Goal: Task Accomplishment & Management: Complete application form

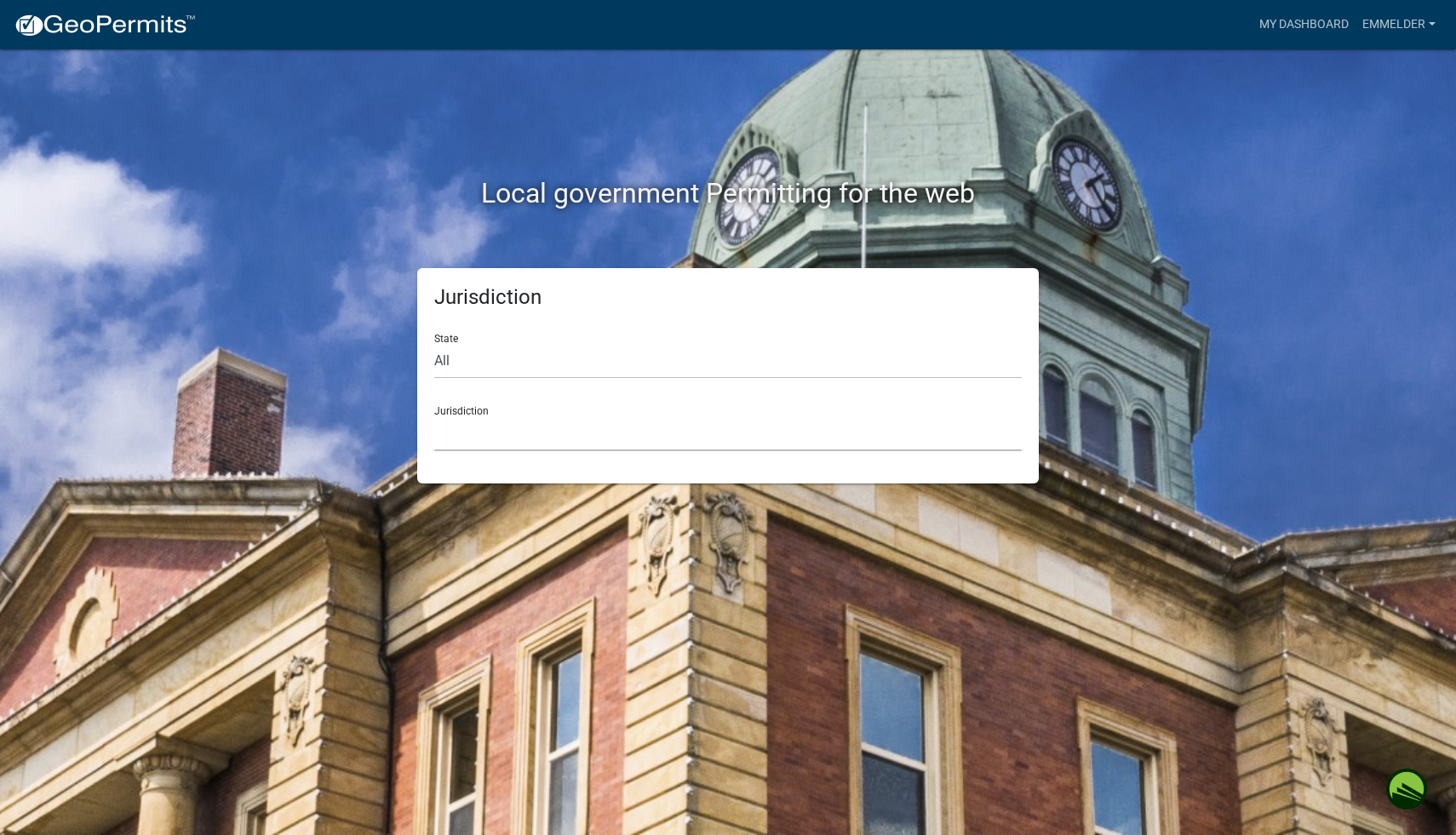
click at [525, 439] on select "[GEOGRAPHIC_DATA], [US_STATE] [GEOGRAPHIC_DATA], [US_STATE][PERSON_NAME][GEOGRA…" at bounding box center [728, 434] width 587 height 35
click at [937, 407] on div "Jurisdiction [GEOGRAPHIC_DATA], [US_STATE] [GEOGRAPHIC_DATA], [US_STATE][PERSON…" at bounding box center [728, 422] width 587 height 59
click at [843, 429] on select "[GEOGRAPHIC_DATA], [US_STATE] [GEOGRAPHIC_DATA], [US_STATE][PERSON_NAME][GEOGRA…" at bounding box center [728, 434] width 587 height 35
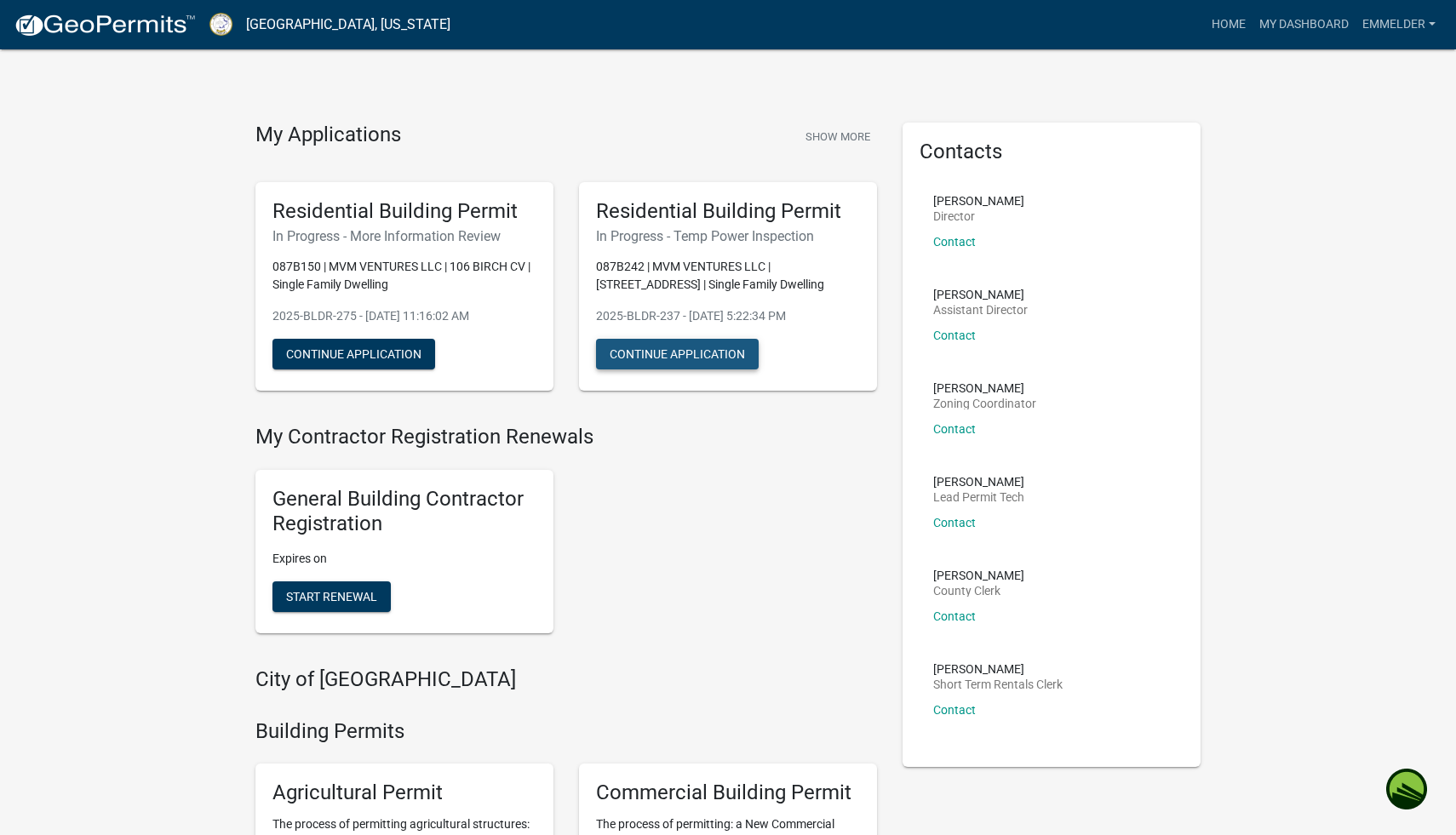
click at [702, 348] on button "Continue Application" at bounding box center [678, 355] width 163 height 31
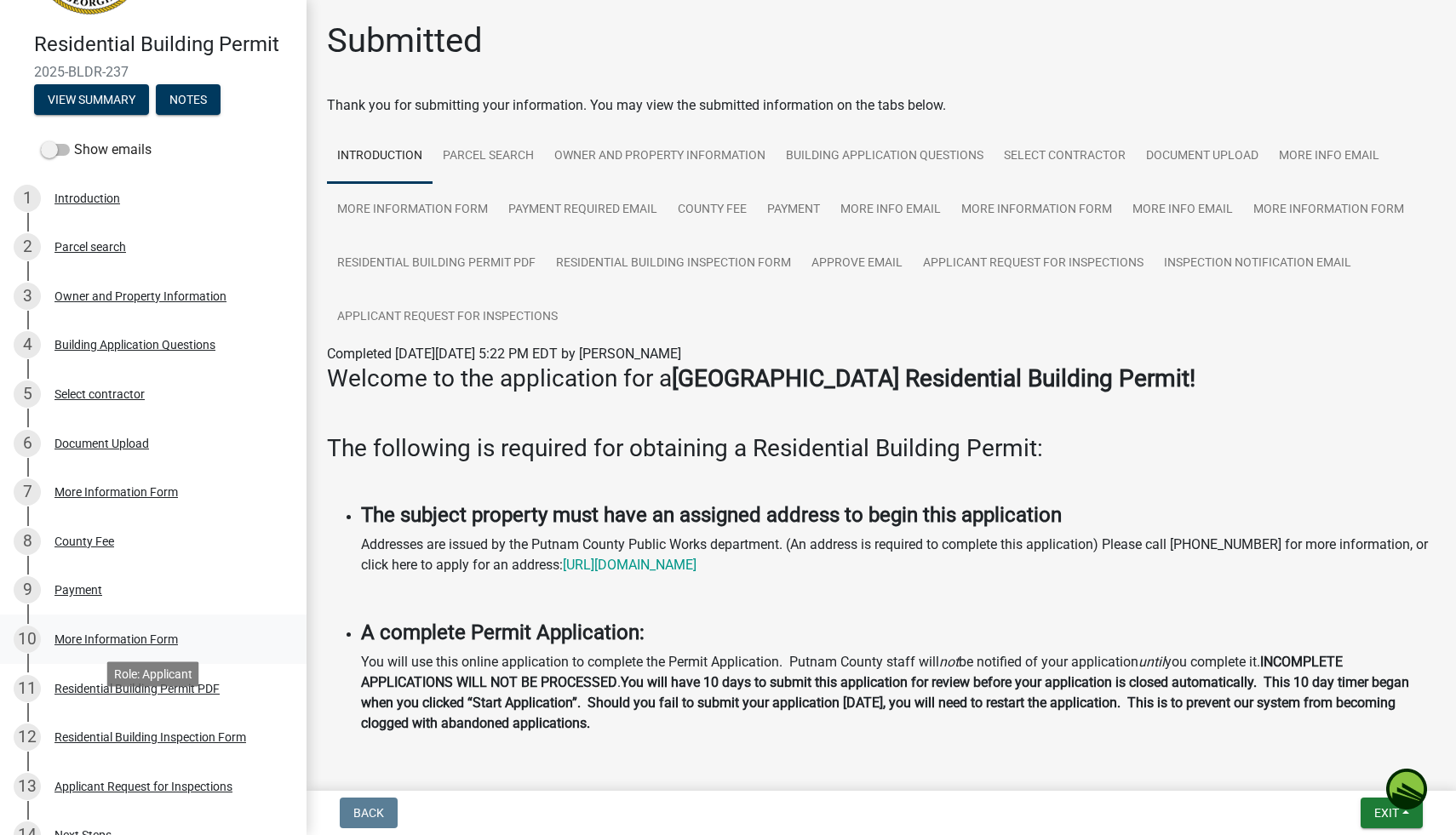
scroll to position [176, 0]
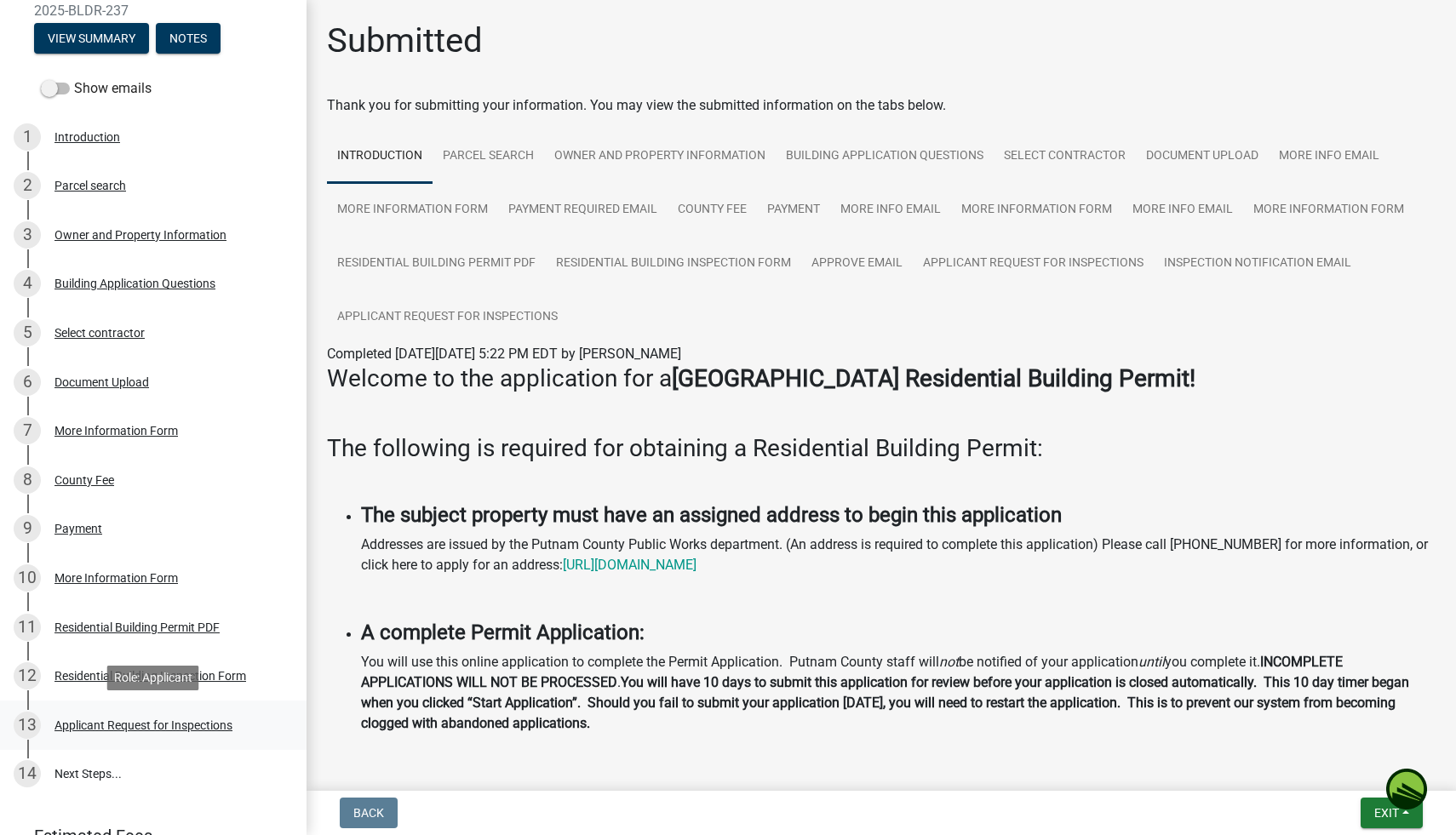
click at [209, 720] on div "Applicant Request for Inspections" at bounding box center [144, 725] width 178 height 12
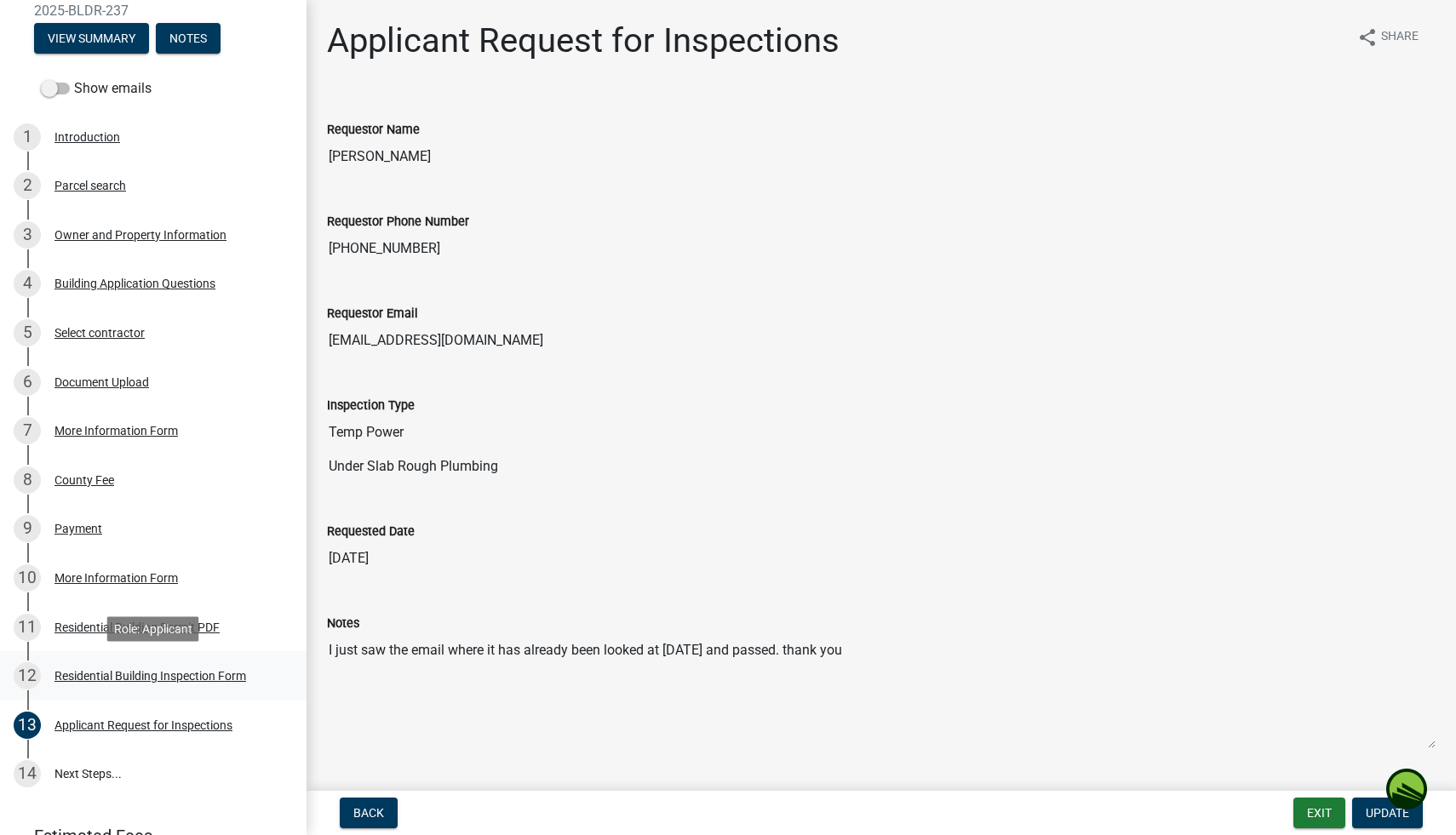
click at [262, 698] on link "12 Residential Building Inspection Form" at bounding box center [153, 676] width 306 height 49
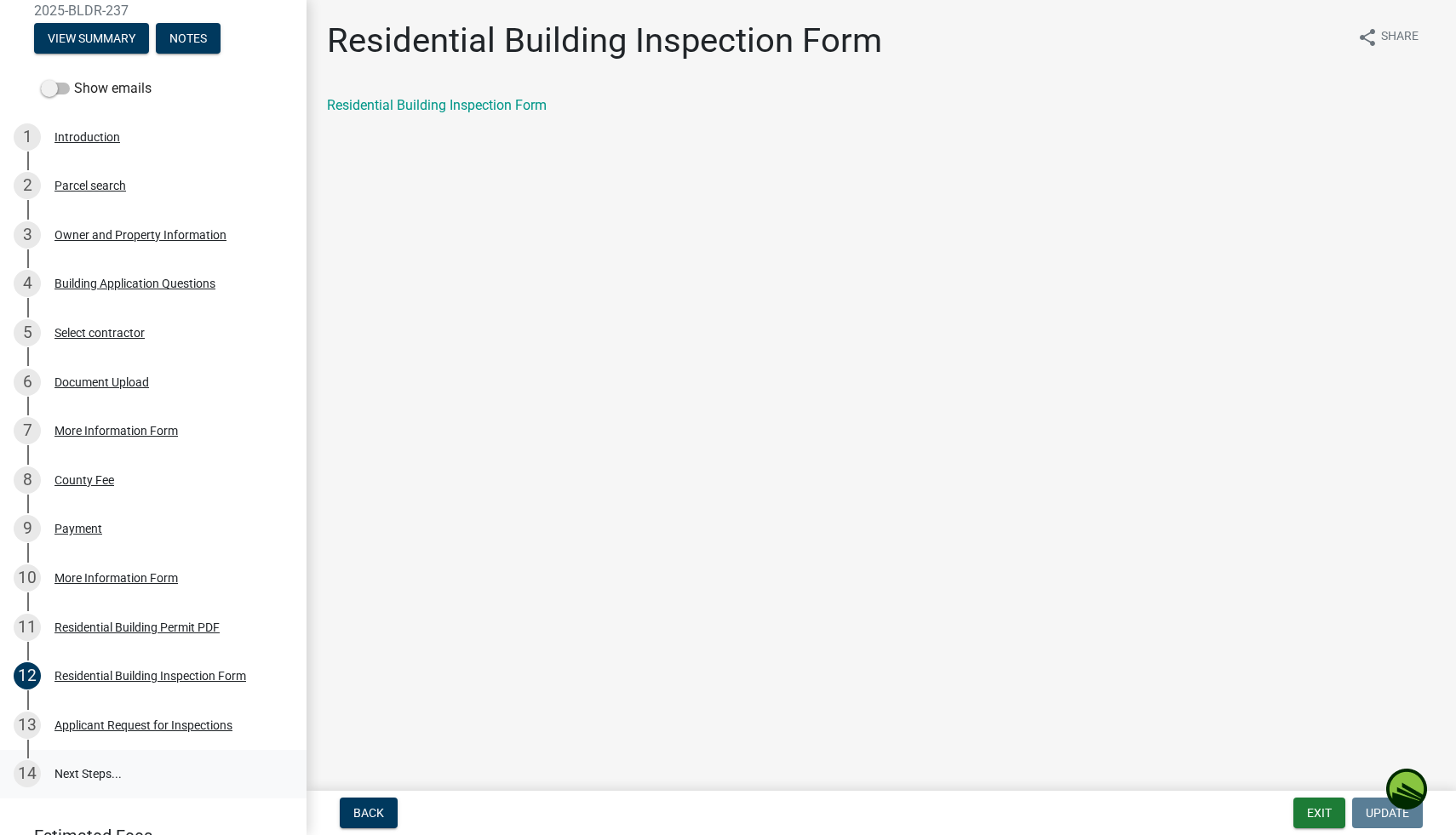
click at [225, 765] on link "14 Next Steps..." at bounding box center [153, 775] width 306 height 49
click at [223, 735] on div "13 Applicant Request for Inspections" at bounding box center [146, 725] width 265 height 27
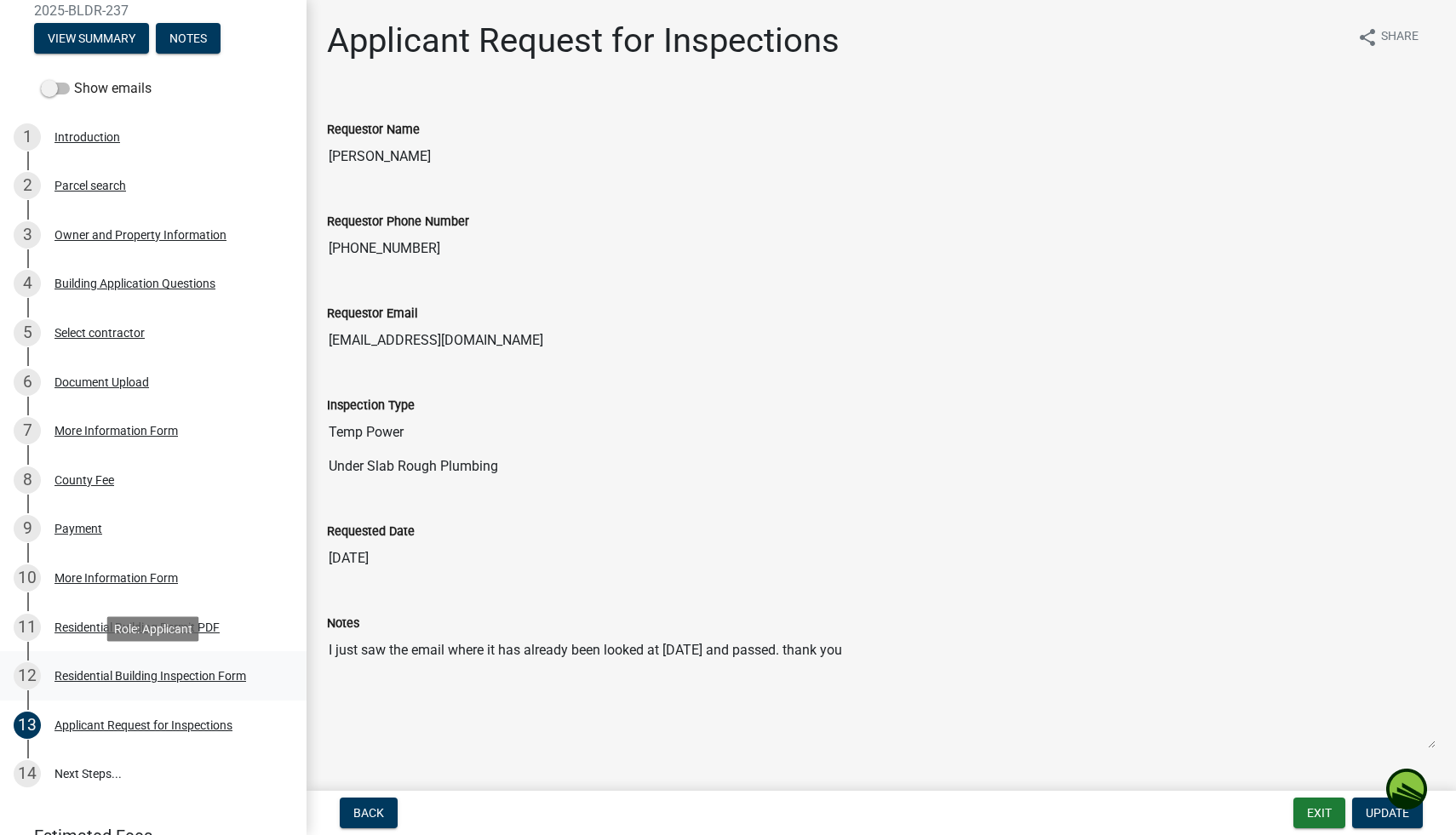
click at [178, 678] on div "Residential Building Inspection Form" at bounding box center [150, 676] width 191 height 12
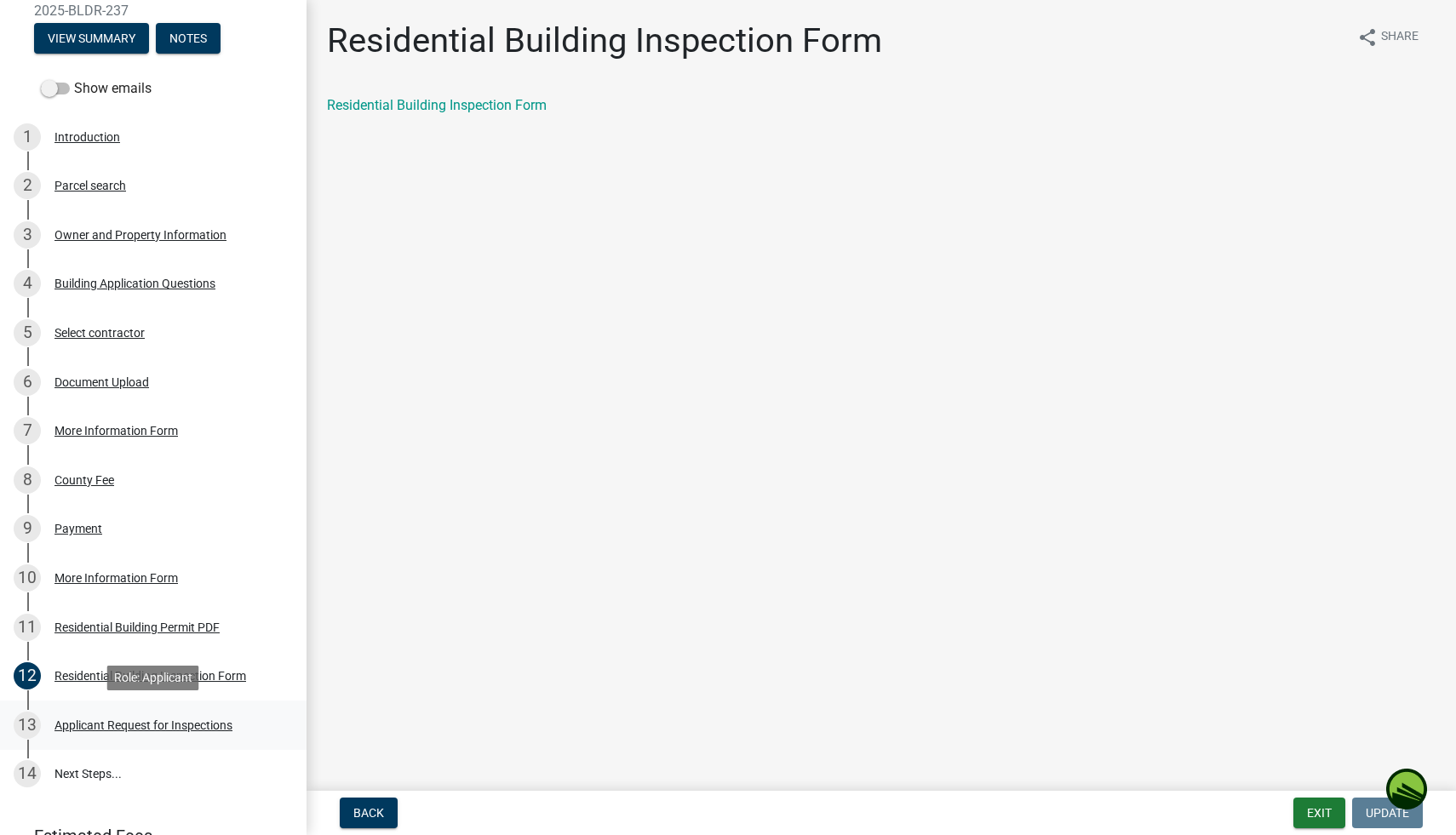
click at [161, 732] on div "Applicant Request for Inspections" at bounding box center [144, 725] width 178 height 12
